Goal: Information Seeking & Learning: Learn about a topic

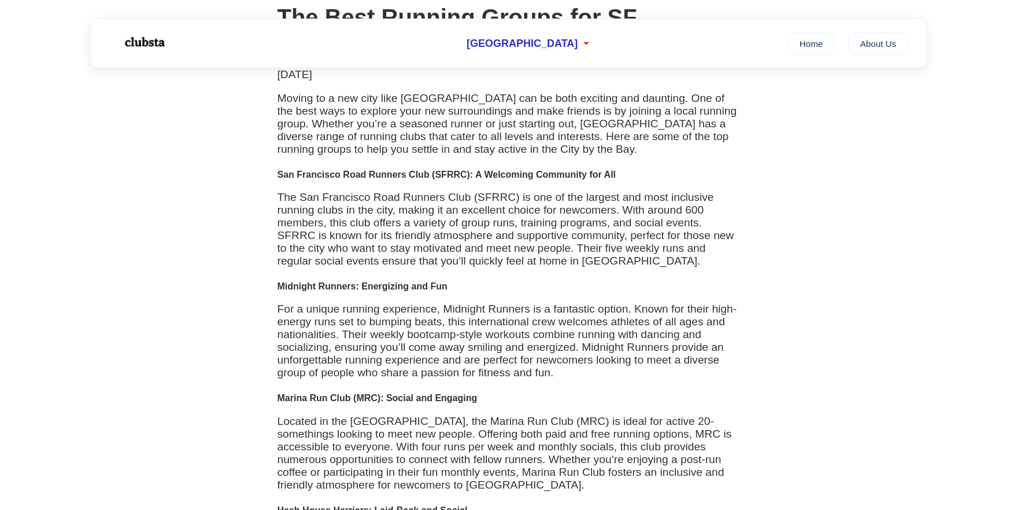
scroll to position [119, 0]
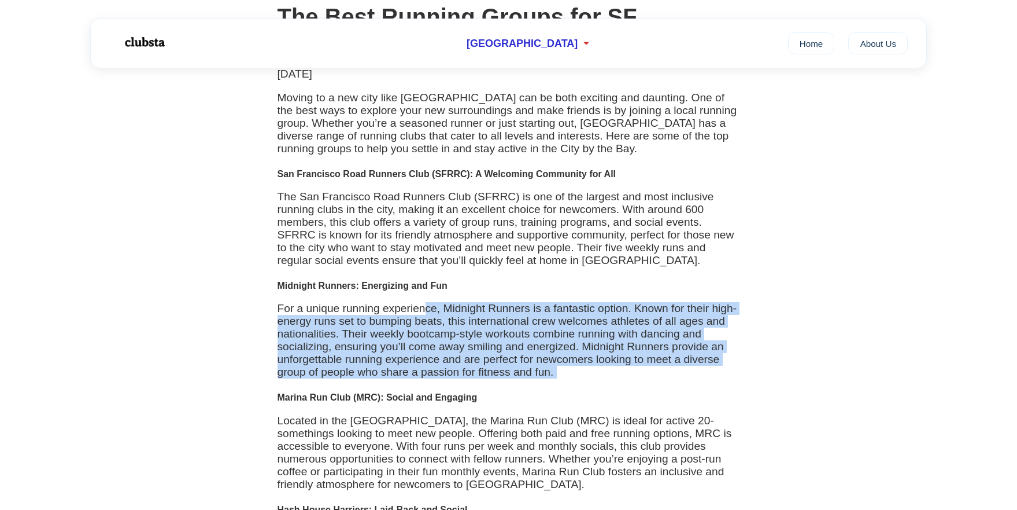
drag, startPoint x: 423, startPoint y: 313, endPoint x: 384, endPoint y: 397, distance: 92.9
click at [384, 397] on div "← Back The Best Running Groups for SF Newcomers [DATE] Moving to a new city lik…" at bounding box center [509, 486] width 486 height 1072
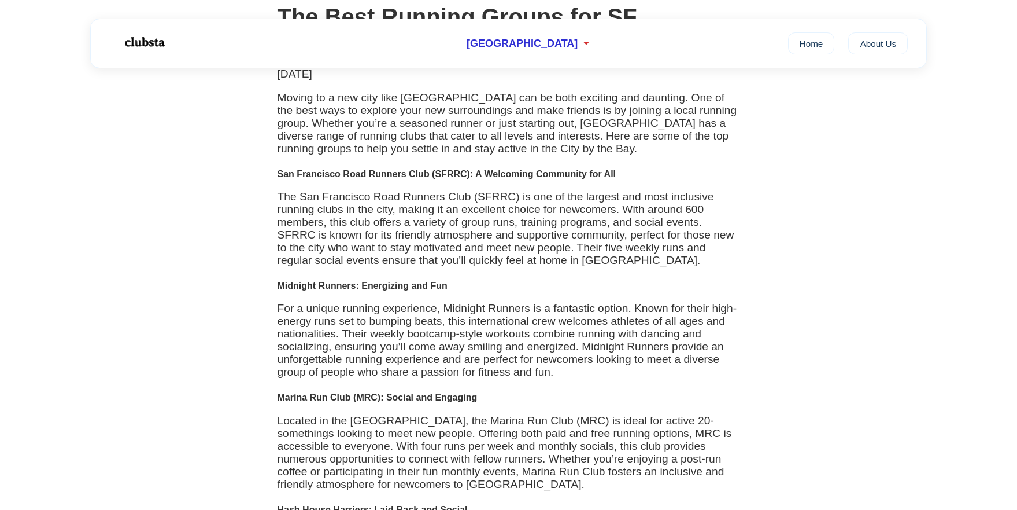
click at [398, 377] on p "For a unique running experience, Midnight Runners is a fantastic option. Known …" at bounding box center [509, 340] width 463 height 76
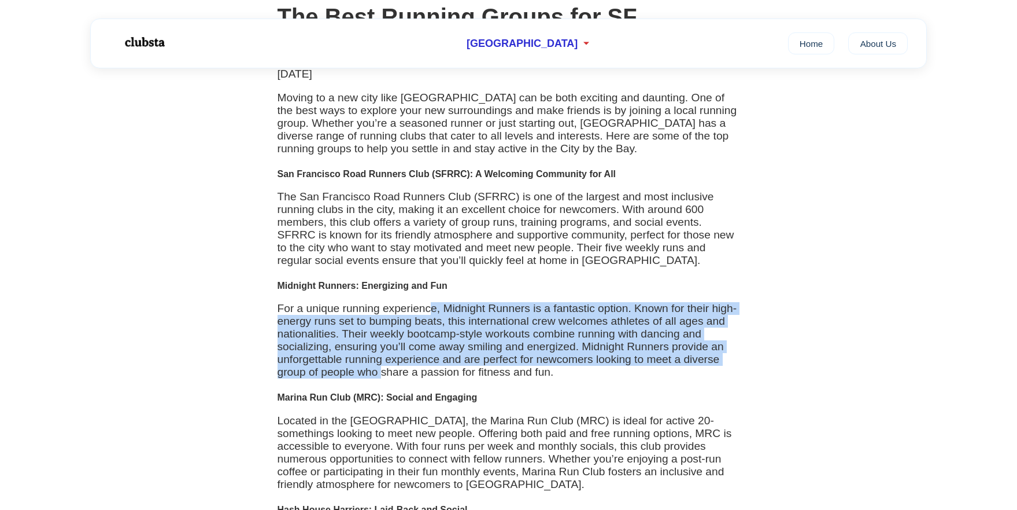
drag, startPoint x: 429, startPoint y: 320, endPoint x: 379, endPoint y: 382, distance: 79.8
click at [379, 378] on p "For a unique running experience, Midnight Runners is a fantastic option. Known …" at bounding box center [509, 340] width 463 height 76
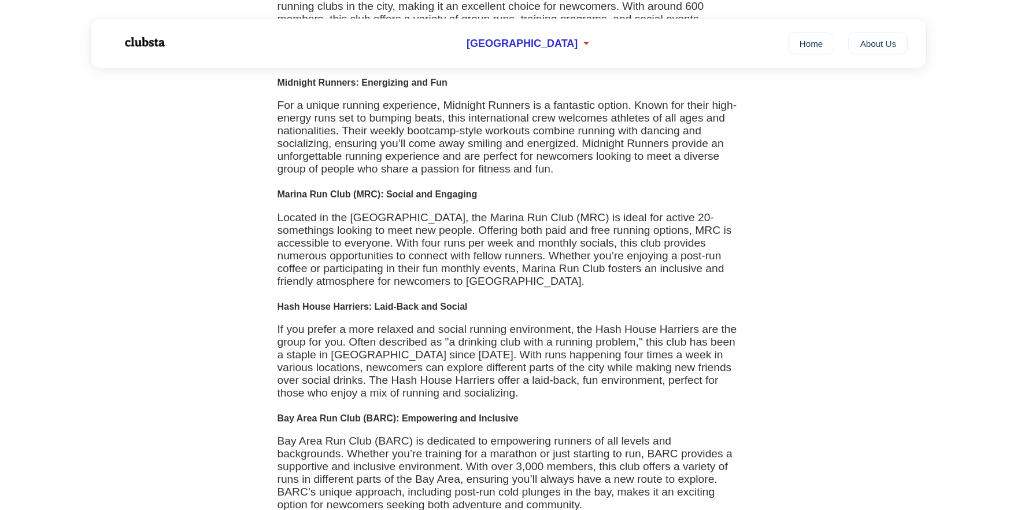
scroll to position [322, 0]
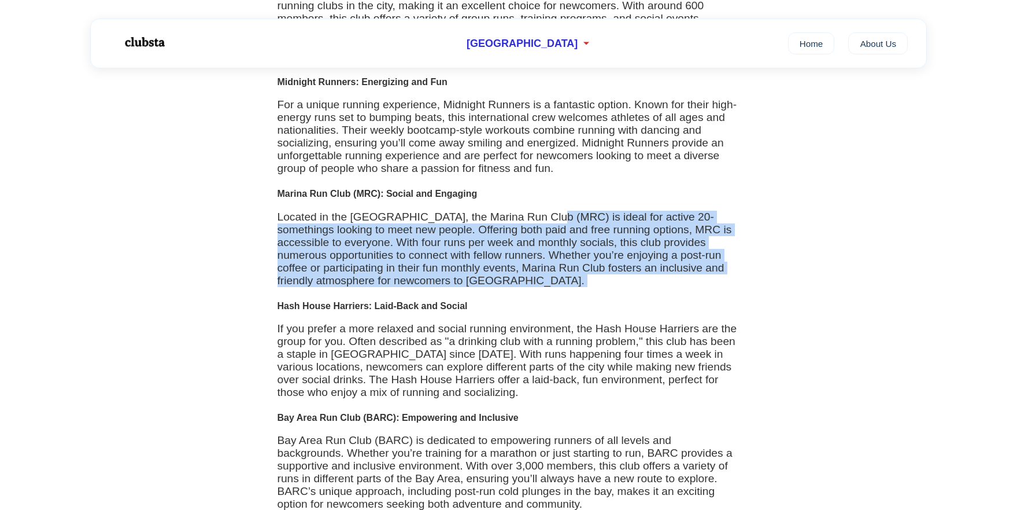
drag, startPoint x: 528, startPoint y: 222, endPoint x: 505, endPoint y: 309, distance: 90.3
click at [505, 309] on div "← Back The Best Running Groups for SF Newcomers [DATE] Moving to a new city lik…" at bounding box center [509, 282] width 486 height 1072
click at [538, 303] on div "← Back The Best Running Groups for SF Newcomers [DATE] Moving to a new city lik…" at bounding box center [509, 282] width 486 height 1072
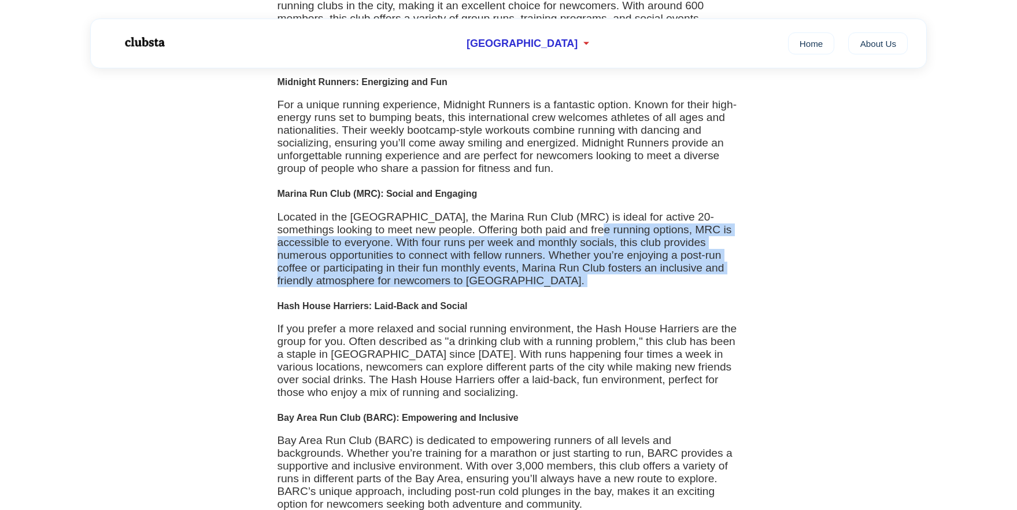
drag, startPoint x: 577, startPoint y: 239, endPoint x: 519, endPoint y: 302, distance: 86.4
click at [519, 302] on div "← Back The Best Running Groups for SF Newcomers [DATE] Moving to a new city lik…" at bounding box center [509, 282] width 486 height 1072
drag, startPoint x: 585, startPoint y: 241, endPoint x: 556, endPoint y: 310, distance: 74.7
click at [556, 310] on div "← Back The Best Running Groups for SF Newcomers [DATE] Moving to a new city lik…" at bounding box center [509, 282] width 486 height 1072
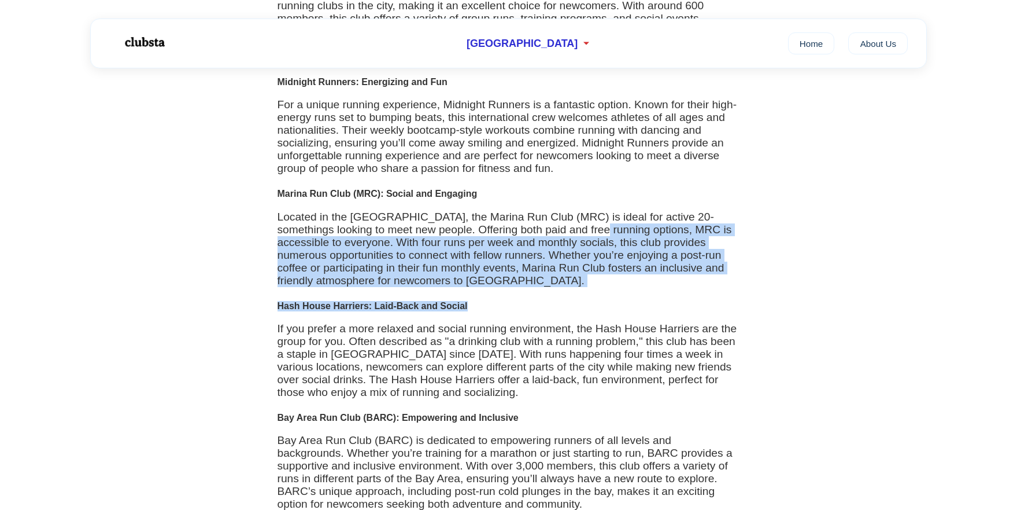
click at [556, 310] on h4 "Hash House Harriers: Laid-Back and Social" at bounding box center [509, 306] width 463 height 10
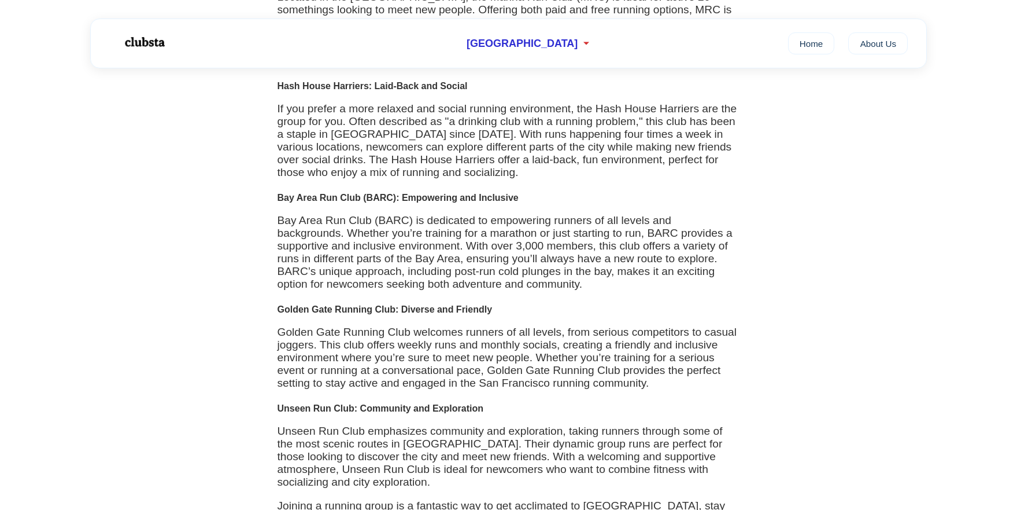
scroll to position [543, 0]
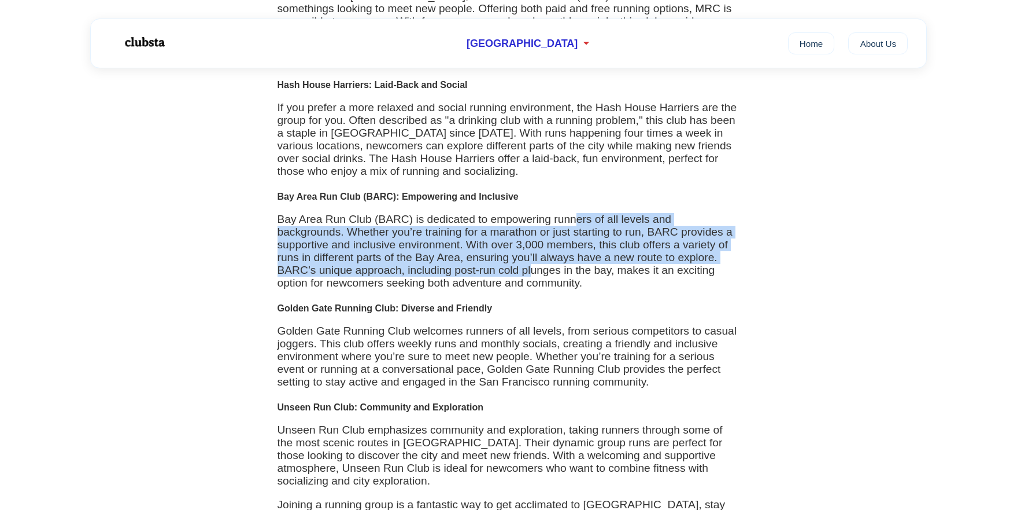
drag, startPoint x: 577, startPoint y: 227, endPoint x: 533, endPoint y: 280, distance: 69.4
click at [533, 280] on p "Bay Area Run Club (BARC) is dedicated to empowering runners of all levels and b…" at bounding box center [509, 251] width 463 height 76
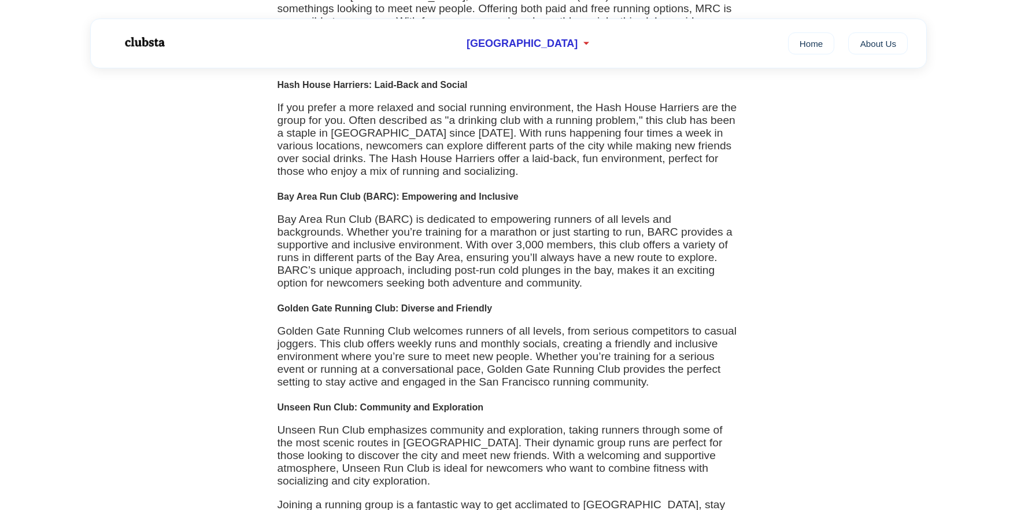
click at [531, 307] on div "← Back The Best Running Groups for SF Newcomers [DATE] Moving to a new city lik…" at bounding box center [509, 61] width 486 height 1072
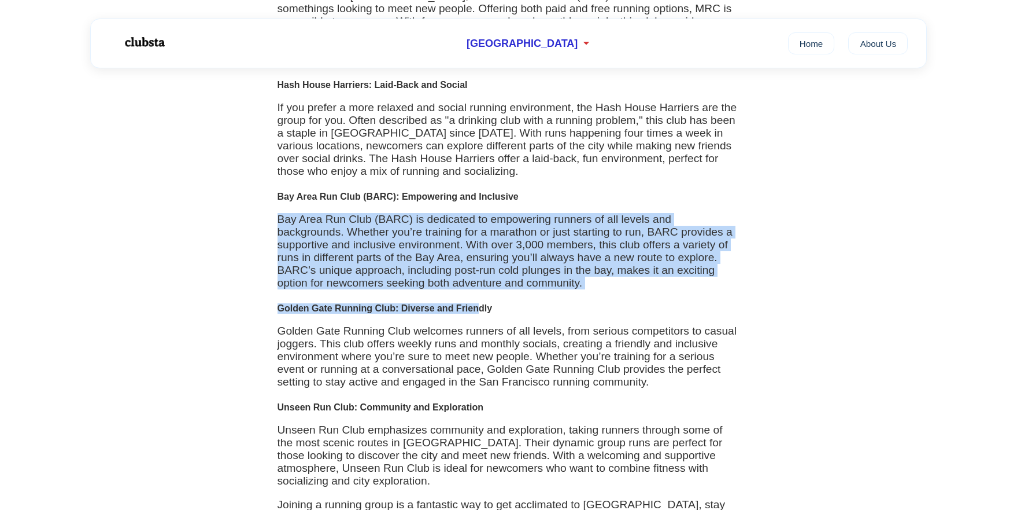
drag, startPoint x: 558, startPoint y: 219, endPoint x: 477, endPoint y: 326, distance: 134.2
click at [477, 325] on div "← Back The Best Running Groups for SF Newcomers [DATE] Moving to a new city lik…" at bounding box center [509, 61] width 486 height 1072
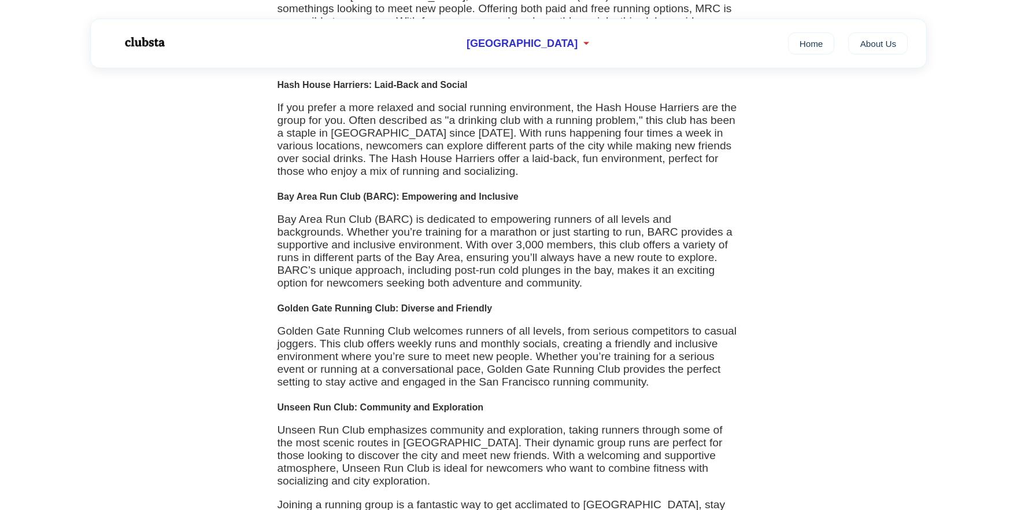
click at [477, 313] on h4 "Golden Gate Running Club: Diverse and Friendly" at bounding box center [509, 308] width 463 height 10
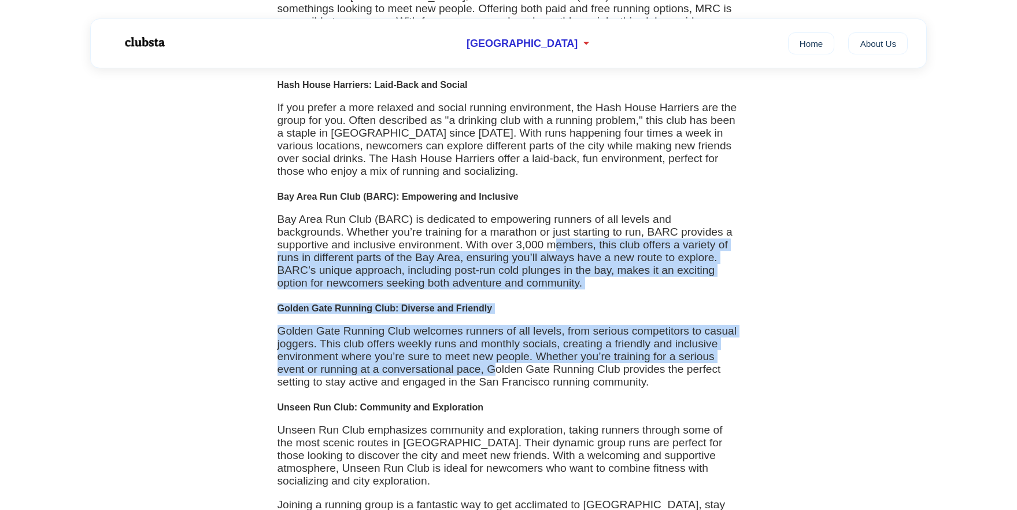
drag, startPoint x: 559, startPoint y: 262, endPoint x: 492, endPoint y: 398, distance: 151.8
click at [492, 398] on div "← Back The Best Running Groups for SF Newcomers [DATE] Moving to a new city lik…" at bounding box center [509, 61] width 486 height 1072
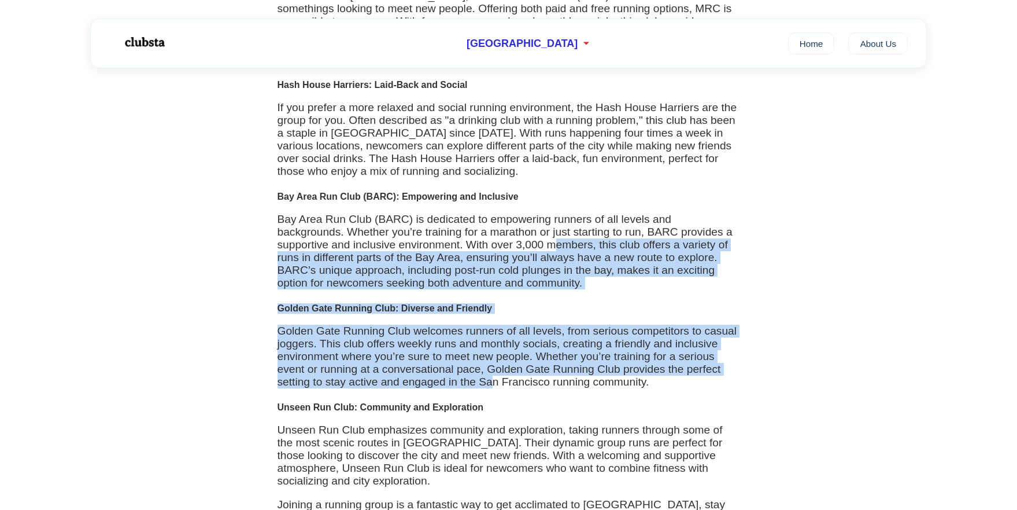
click at [492, 388] on p "Golden Gate Running Club welcomes runners of all levels, from serious competito…" at bounding box center [509, 356] width 463 height 64
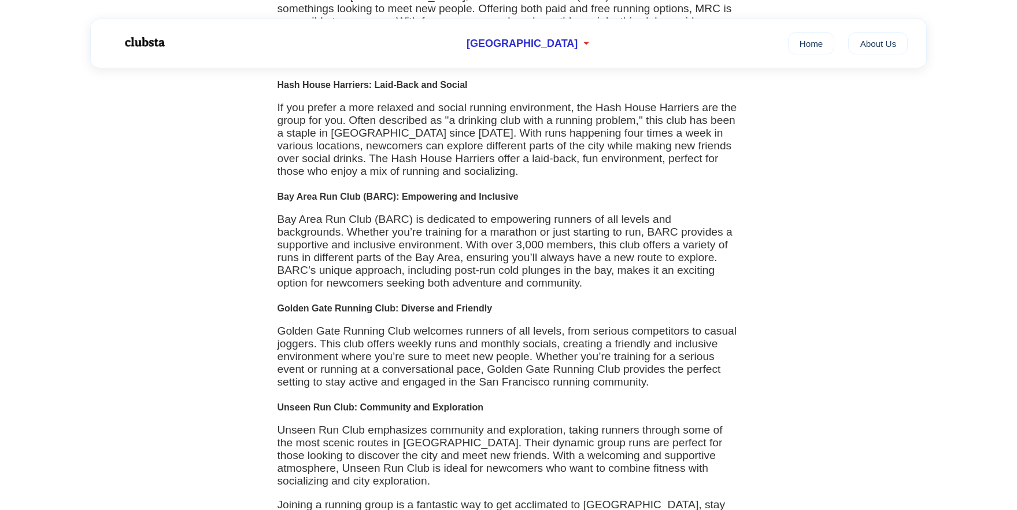
scroll to position [647, 0]
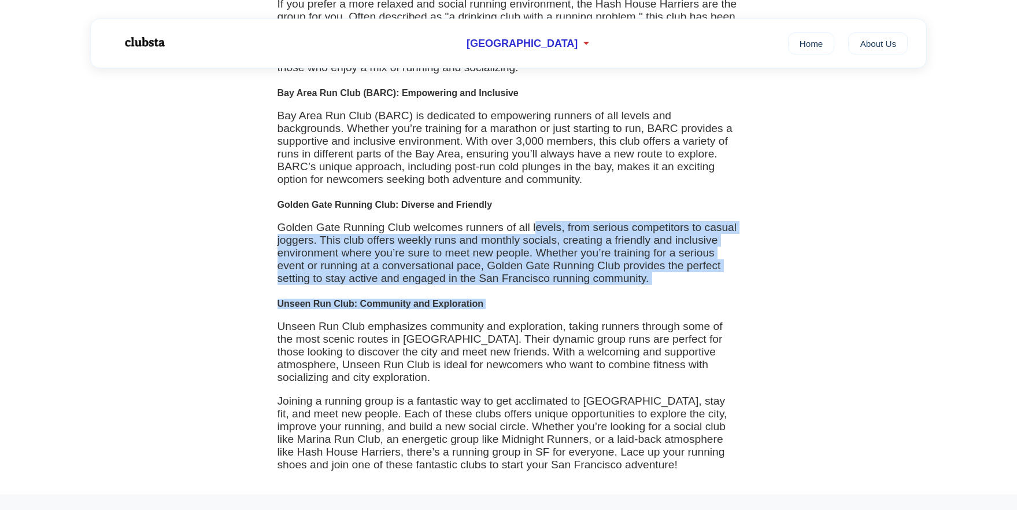
drag, startPoint x: 537, startPoint y: 244, endPoint x: 463, endPoint y: 331, distance: 114.0
drag, startPoint x: 546, startPoint y: 223, endPoint x: 468, endPoint y: 333, distance: 134.8
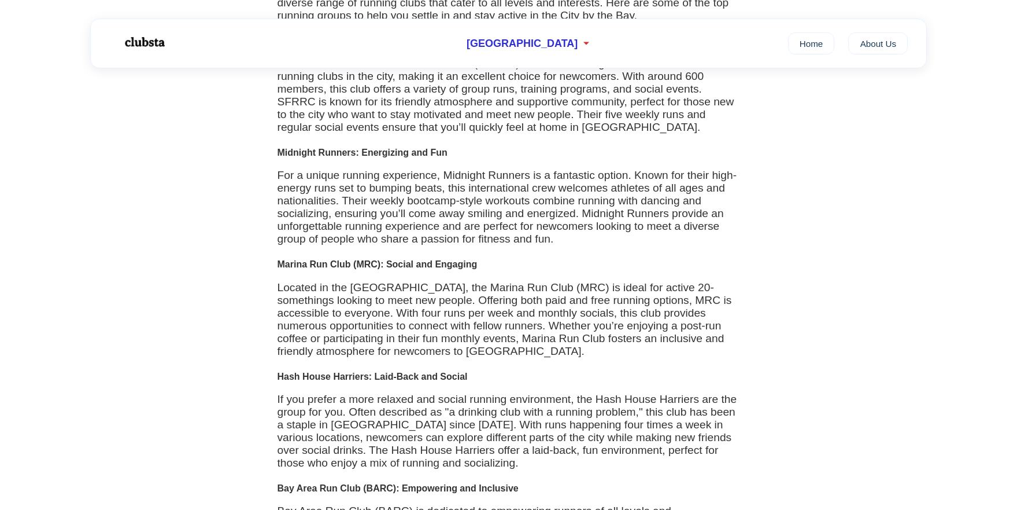
scroll to position [0, 0]
